Goal: Information Seeking & Learning: Learn about a topic

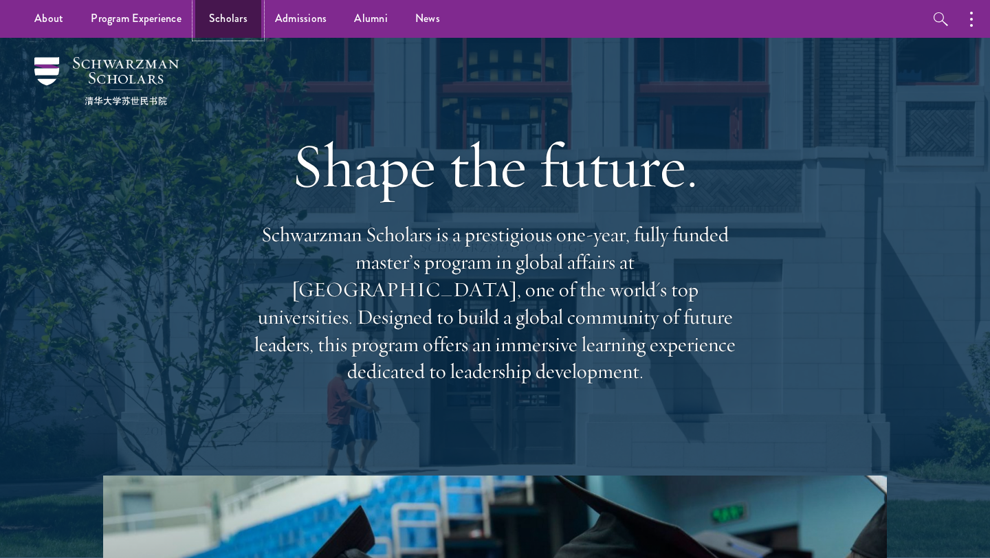
click at [237, 8] on link "Scholars" at bounding box center [228, 19] width 66 height 38
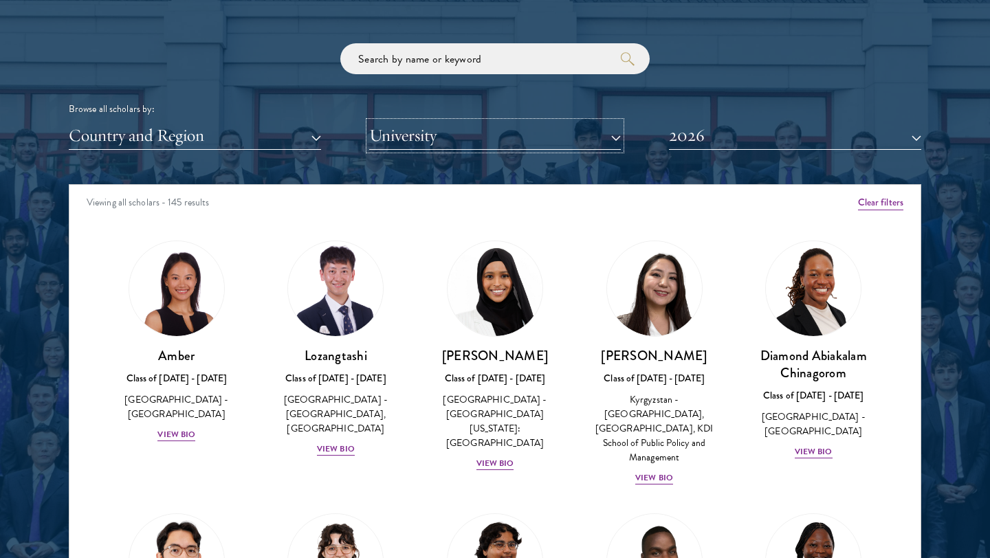
click at [426, 139] on button "University" at bounding box center [495, 136] width 252 height 28
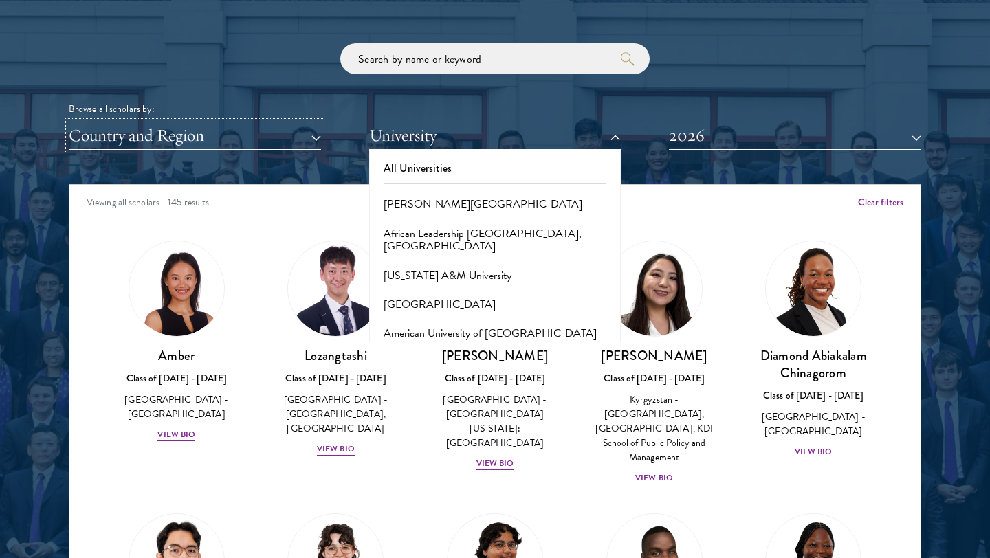
click at [218, 127] on button "Country and Region" at bounding box center [195, 136] width 252 height 28
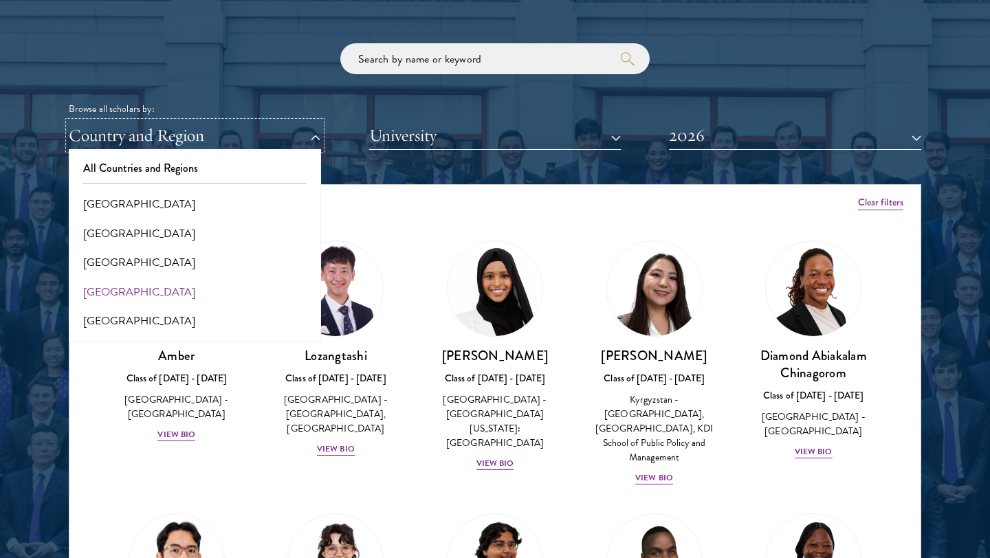
scroll to position [3, 0]
click at [144, 319] on button "[GEOGRAPHIC_DATA]" at bounding box center [195, 318] width 244 height 29
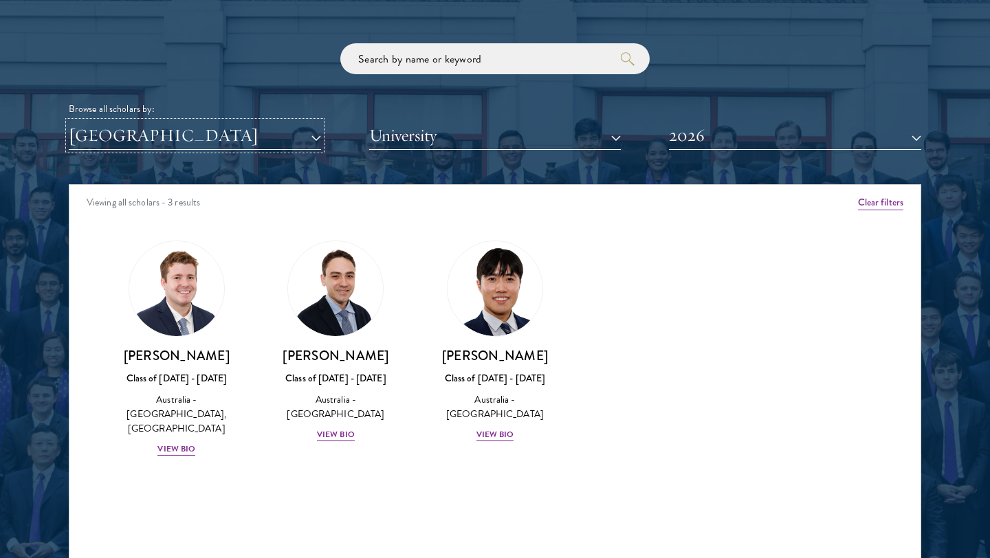
click at [226, 135] on button "[GEOGRAPHIC_DATA]" at bounding box center [195, 136] width 252 height 28
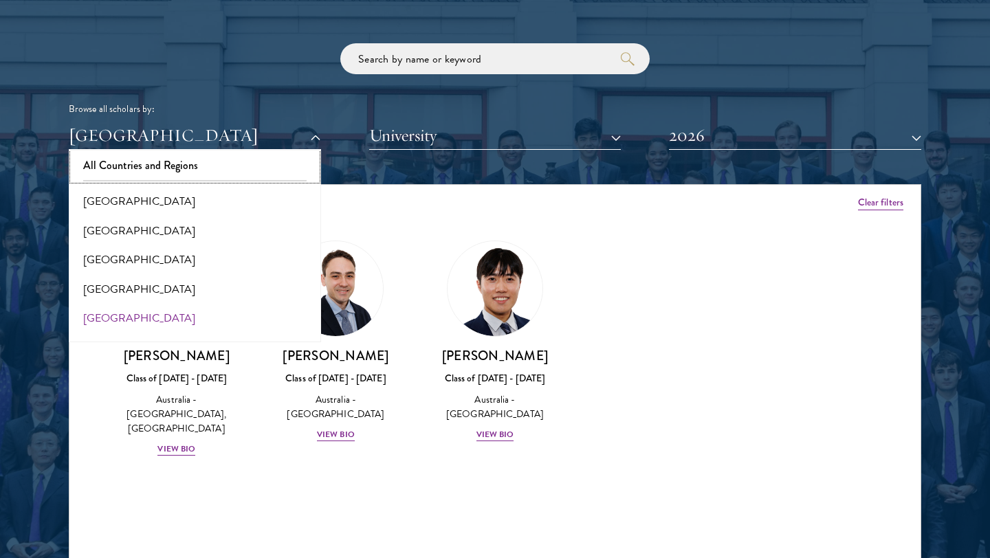
click at [202, 177] on button "All Countries and Regions" at bounding box center [195, 165] width 244 height 29
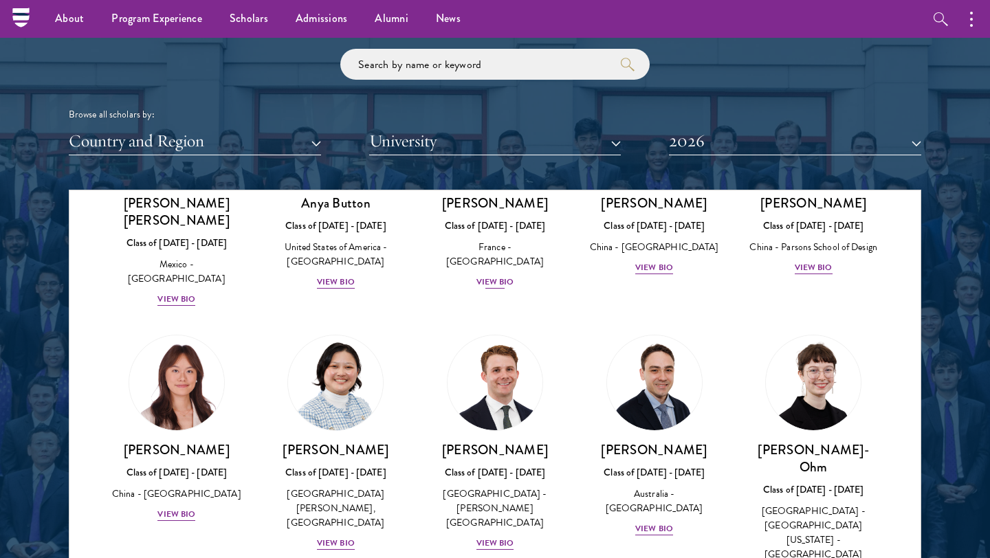
scroll to position [2164, 0]
